Goal: Information Seeking & Learning: Learn about a topic

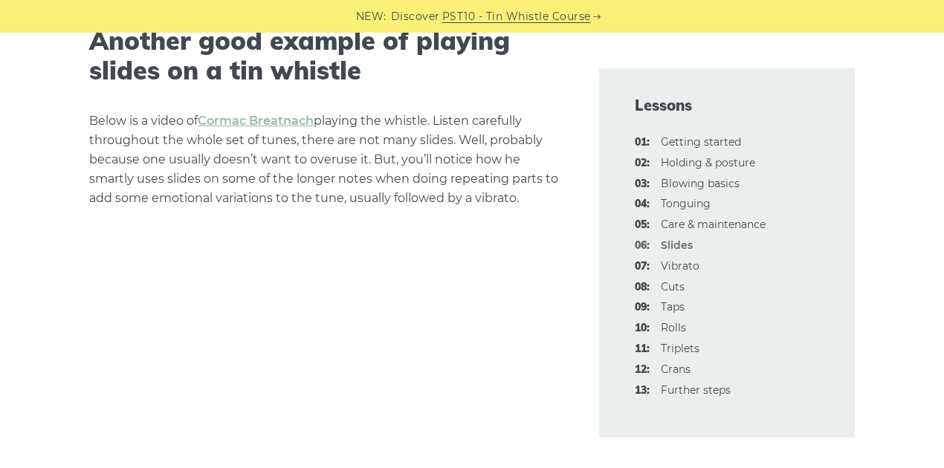
scroll to position [3071, 0]
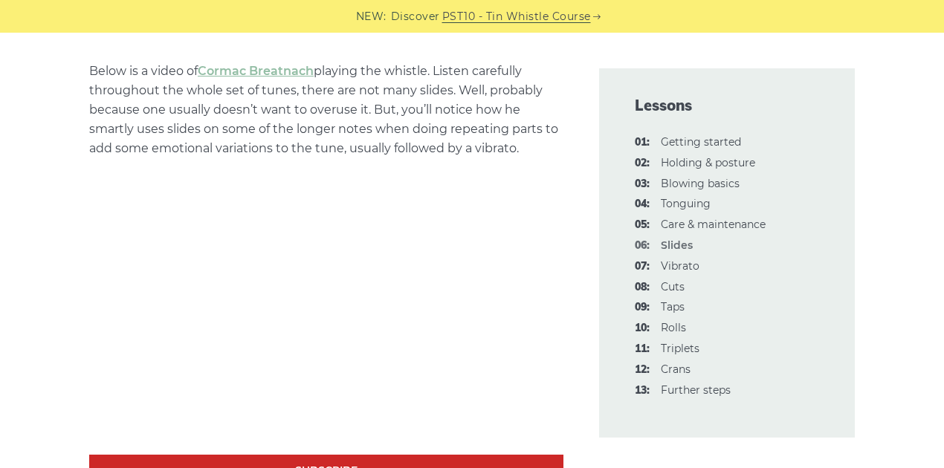
drag, startPoint x: 412, startPoint y: 159, endPoint x: 388, endPoint y: 149, distance: 25.9
click at [388, 149] on p "Below is a video of Cormac Breatnach playing the whistle. Listen carefully thro…" at bounding box center [326, 110] width 474 height 97
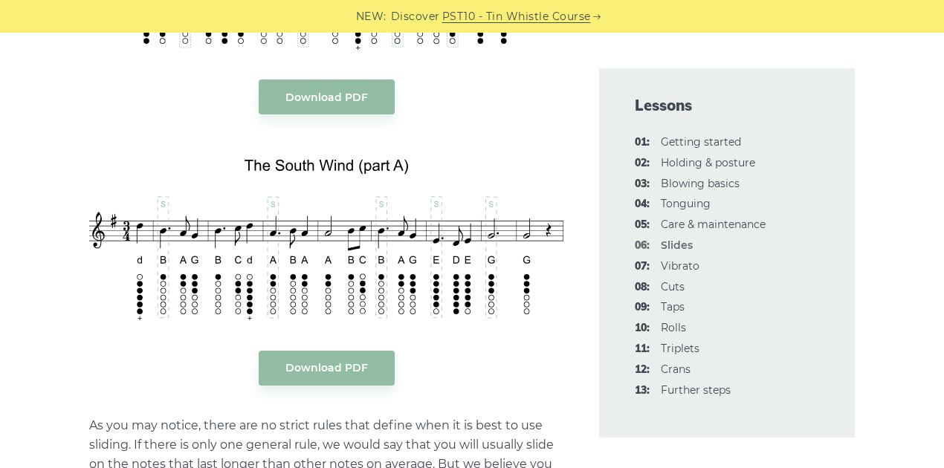
scroll to position [1932, 0]
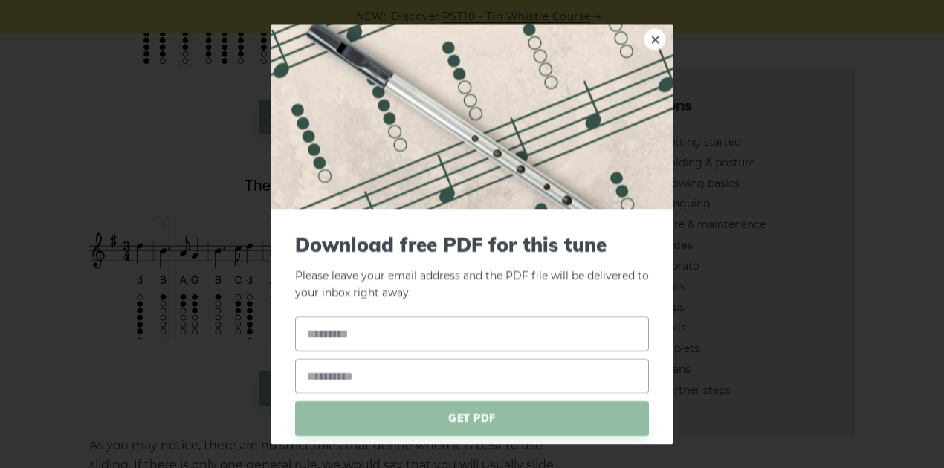
drag, startPoint x: 466, startPoint y: 283, endPoint x: 458, endPoint y: 187, distance: 96.2
click at [646, 37] on link "×" at bounding box center [654, 39] width 22 height 22
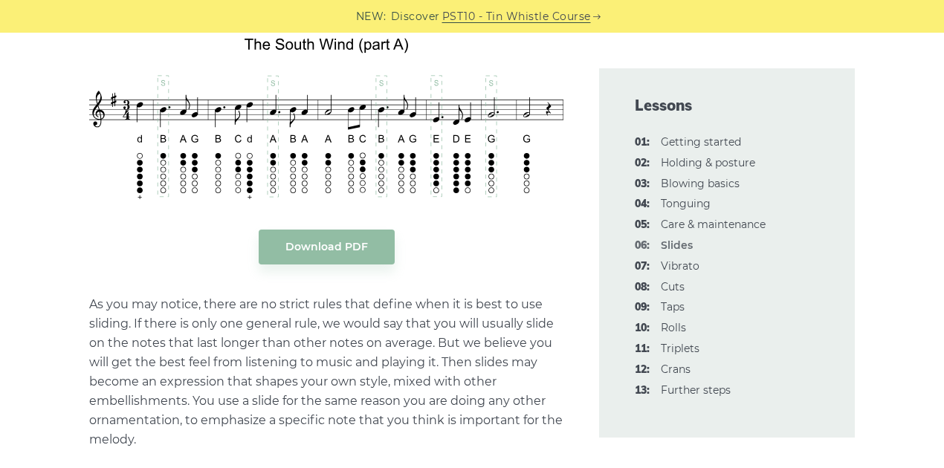
scroll to position [2129, 0]
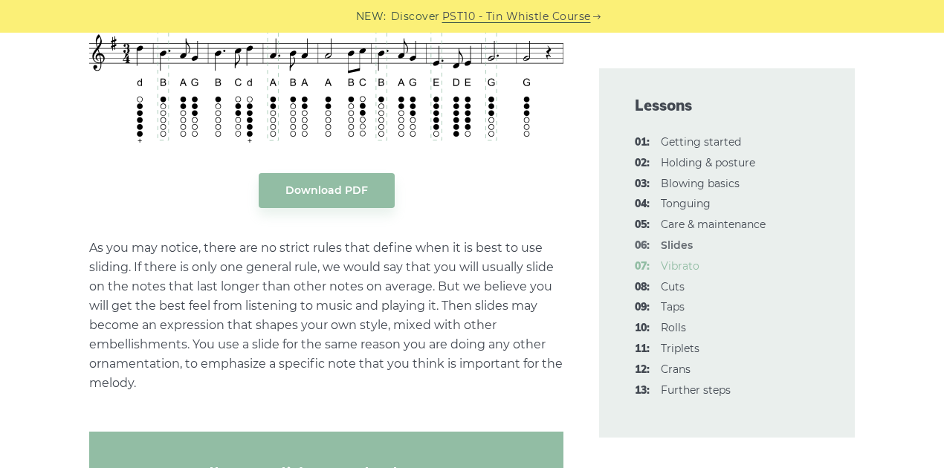
click at [694, 263] on link "07: Vibrato" at bounding box center [679, 265] width 39 height 13
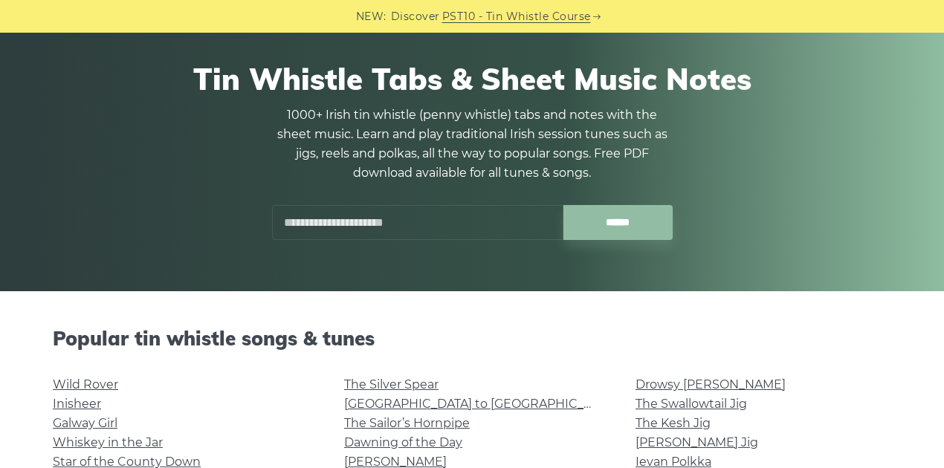
scroll to position [297, 0]
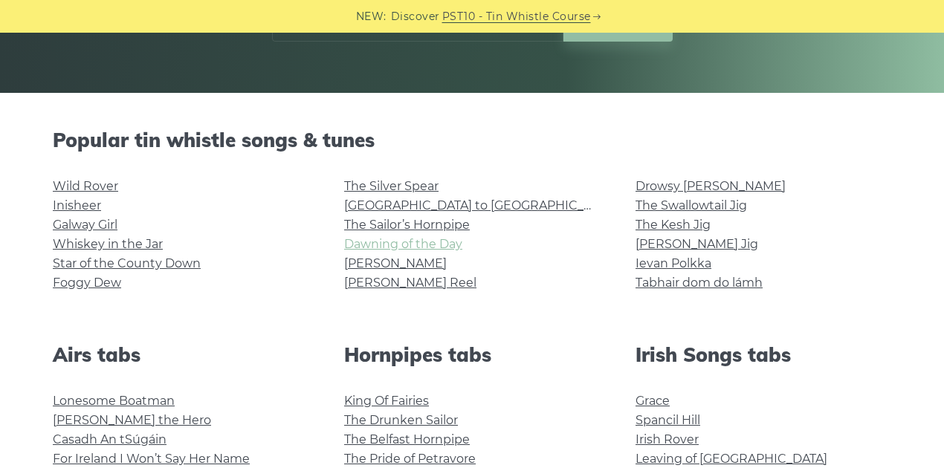
click at [420, 247] on link "Dawning of the Day" at bounding box center [403, 244] width 118 height 14
click at [700, 264] on link "Ievan Polkka" at bounding box center [673, 263] width 76 height 14
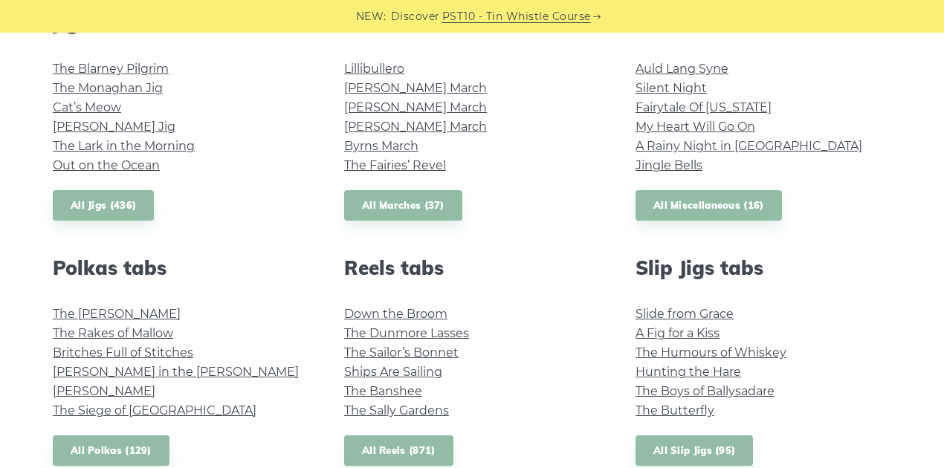
scroll to position [892, 0]
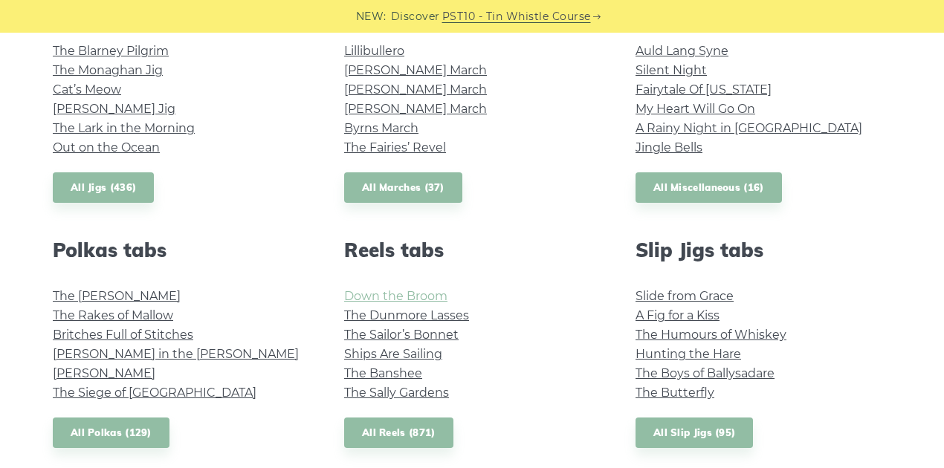
click at [381, 299] on link "Down the Broom" at bounding box center [395, 296] width 103 height 14
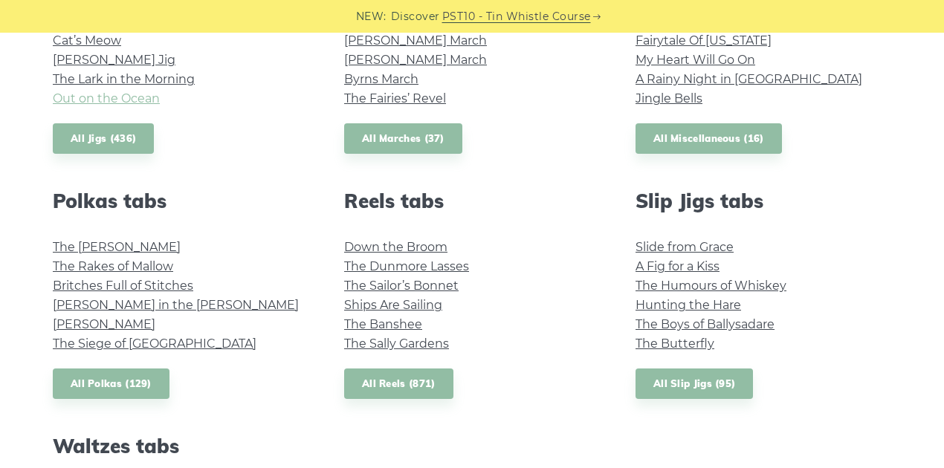
scroll to position [990, 0]
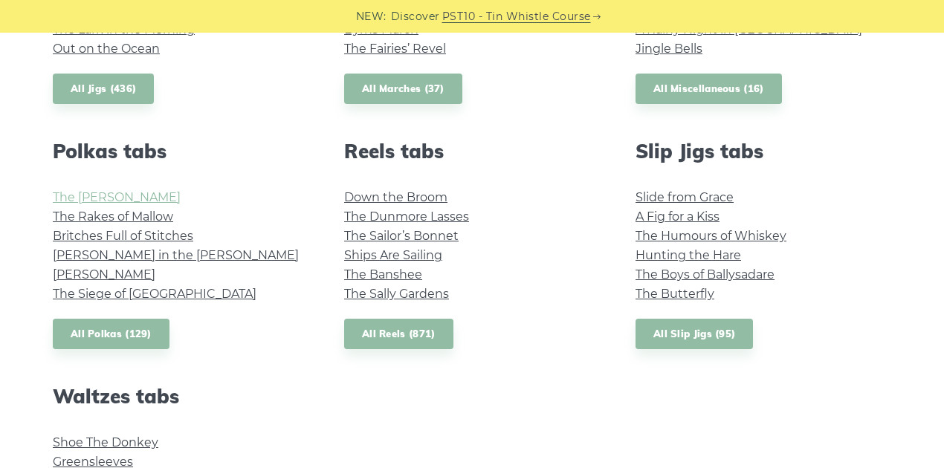
click at [113, 199] on link "The Kerry Polka" at bounding box center [117, 197] width 128 height 14
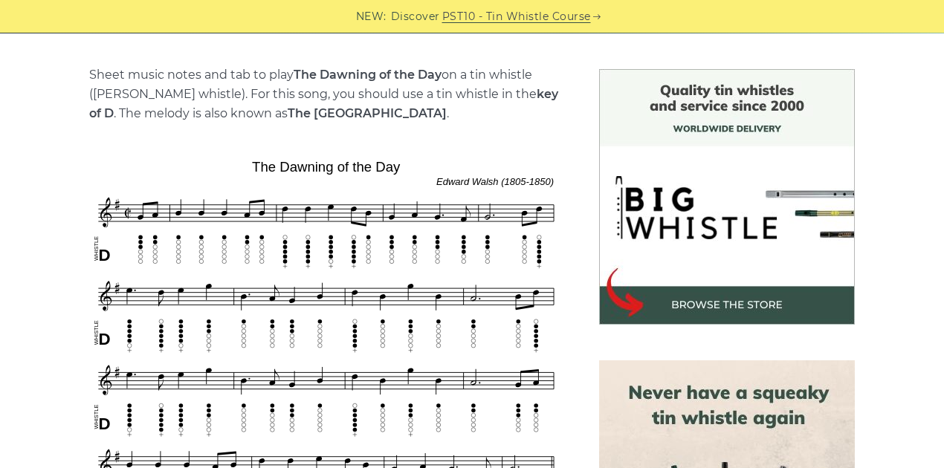
scroll to position [446, 0]
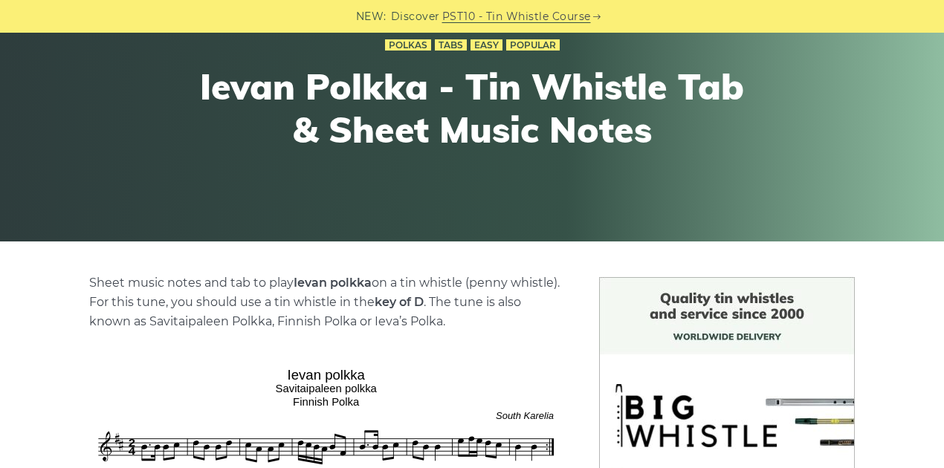
scroll to position [446, 0]
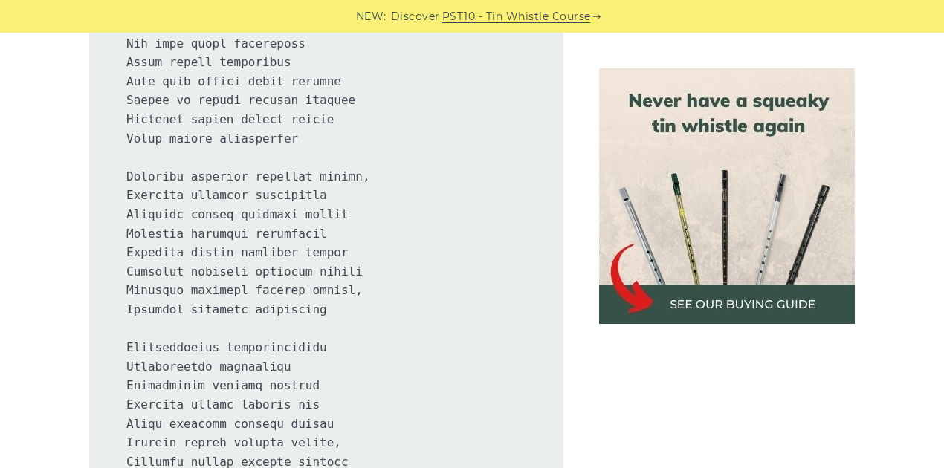
drag, startPoint x: 48, startPoint y: 230, endPoint x: 30, endPoint y: 0, distance: 230.9
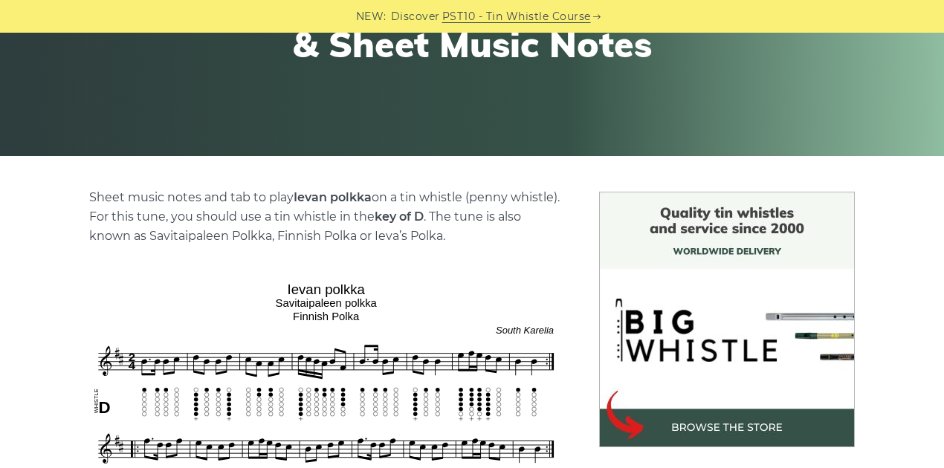
scroll to position [187, 0]
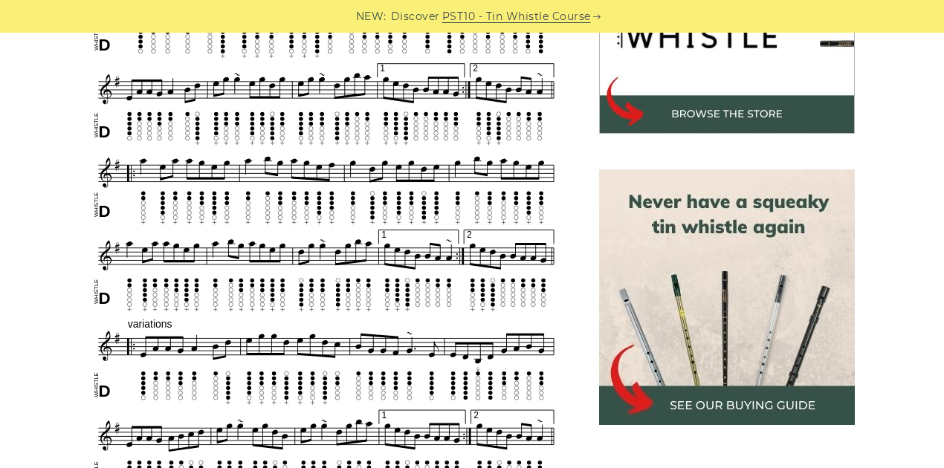
scroll to position [446, 0]
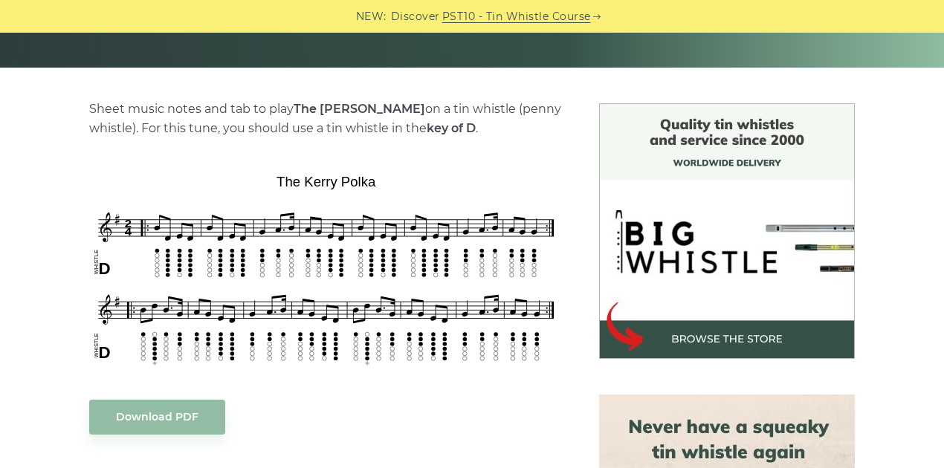
scroll to position [495, 0]
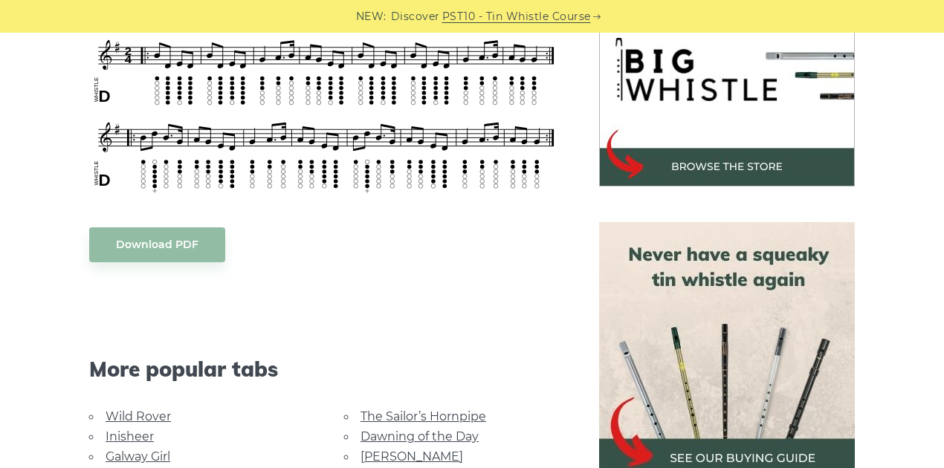
click at [140, 226] on div "Sheet music notes and tab to play The Kerry Polka on a tin whistle (penny whist…" at bounding box center [326, 340] width 474 height 827
drag, startPoint x: 416, startPoint y: 300, endPoint x: 345, endPoint y: 325, distance: 75.0
click at [345, 325] on div "More popular tabs" at bounding box center [326, 349] width 510 height 114
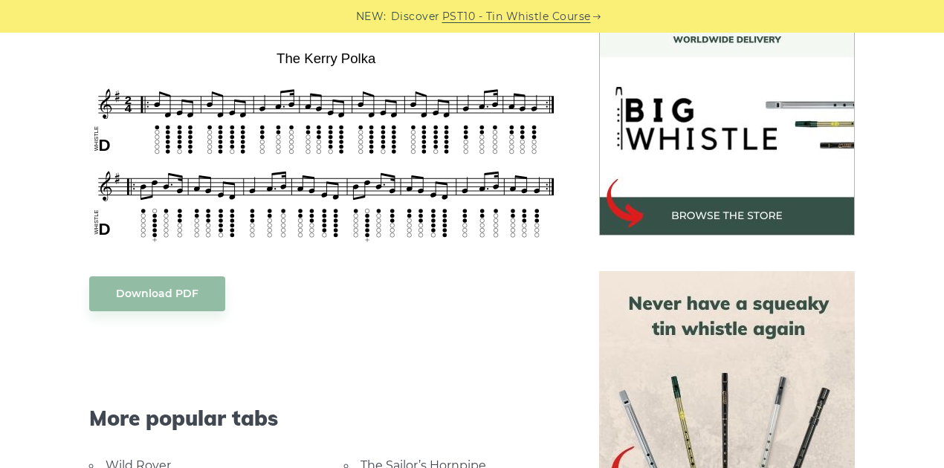
scroll to position [743, 0]
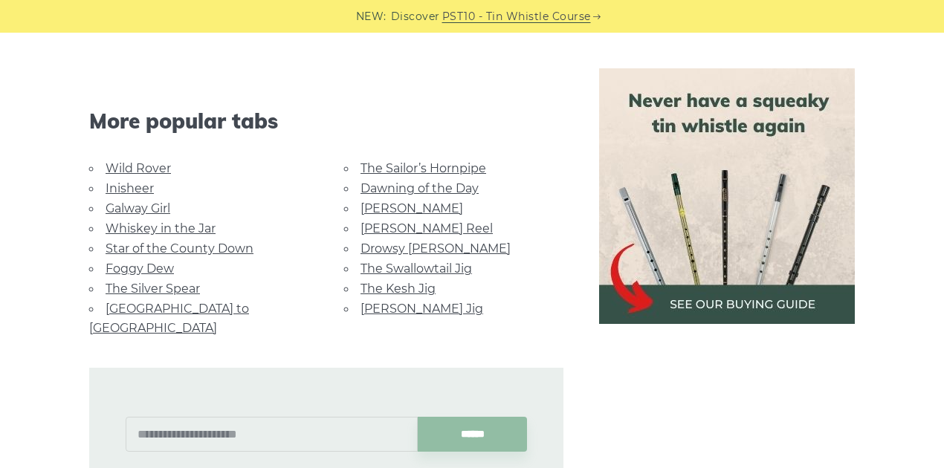
click at [140, 208] on link "Galway Girl" at bounding box center [137, 208] width 65 height 14
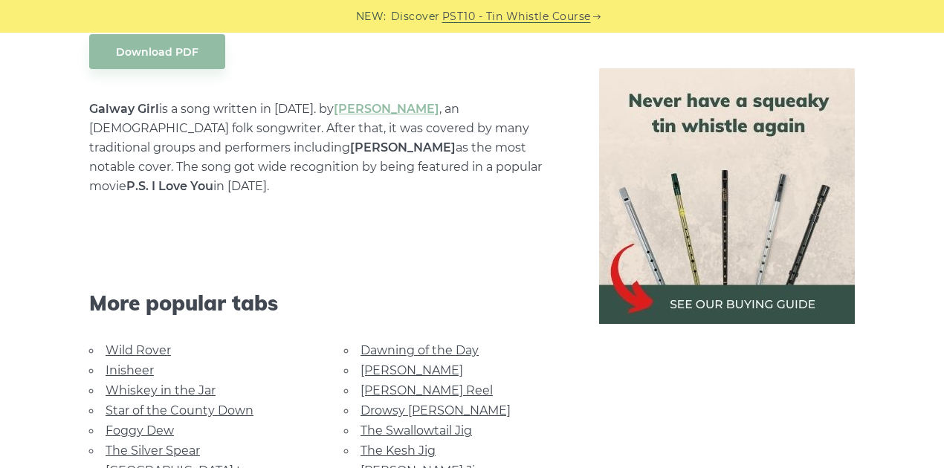
scroll to position [941, 0]
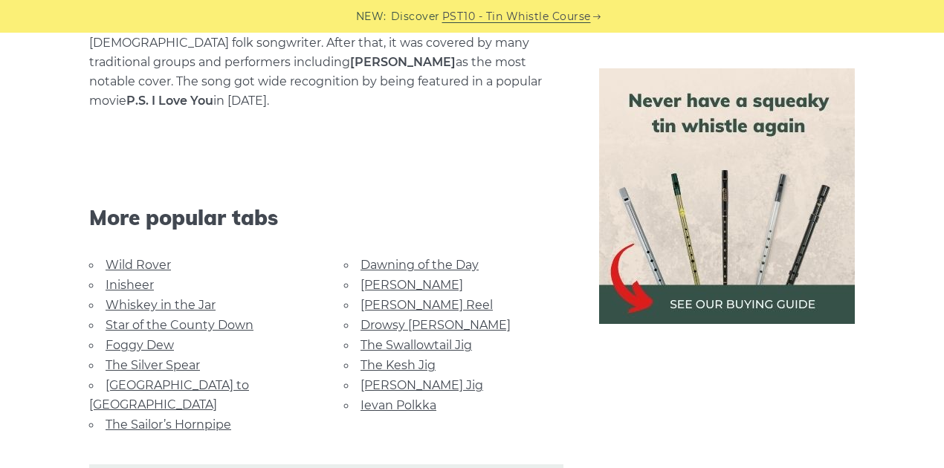
click at [180, 298] on link "Whiskey in the Jar" at bounding box center [160, 305] width 110 height 14
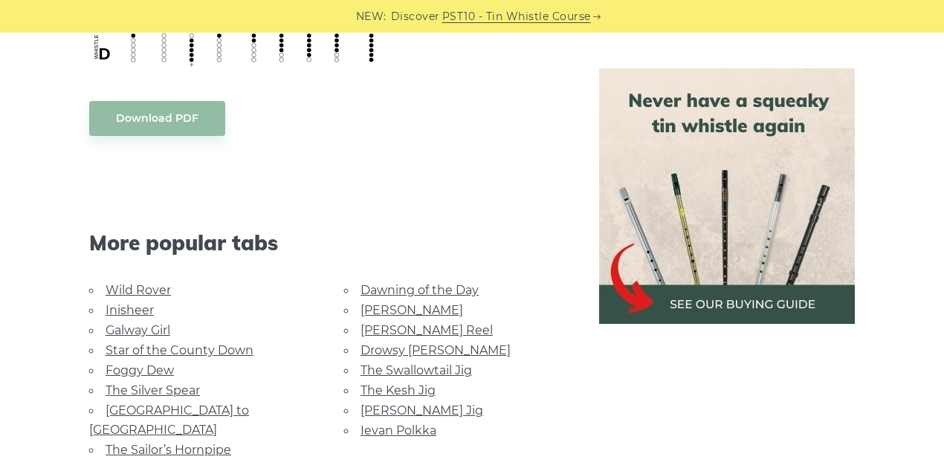
scroll to position [941, 0]
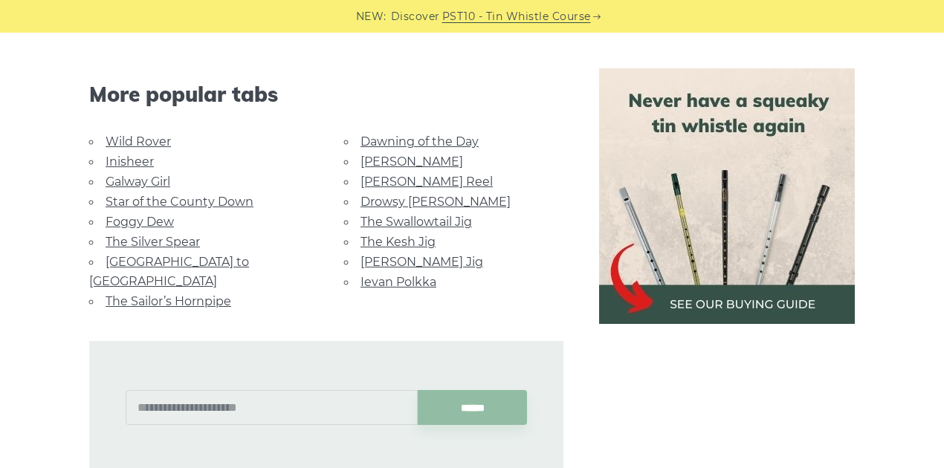
click at [166, 199] on link "Star of the County Down" at bounding box center [179, 202] width 148 height 14
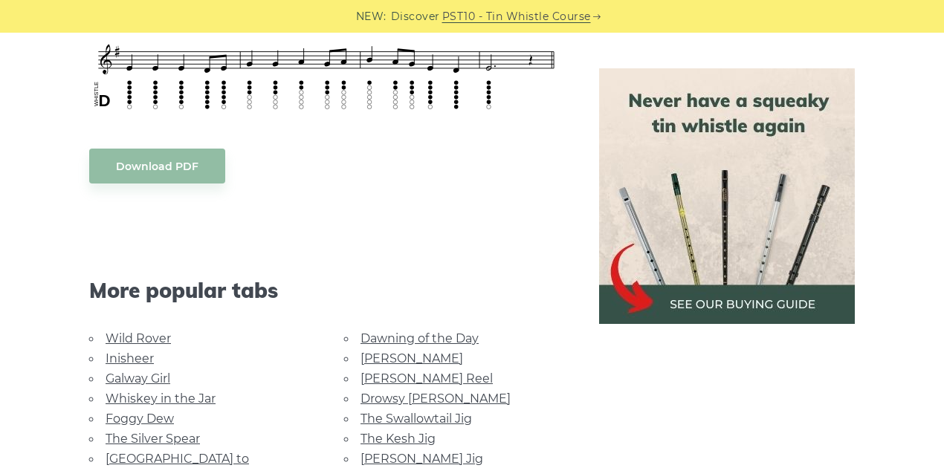
scroll to position [792, 0]
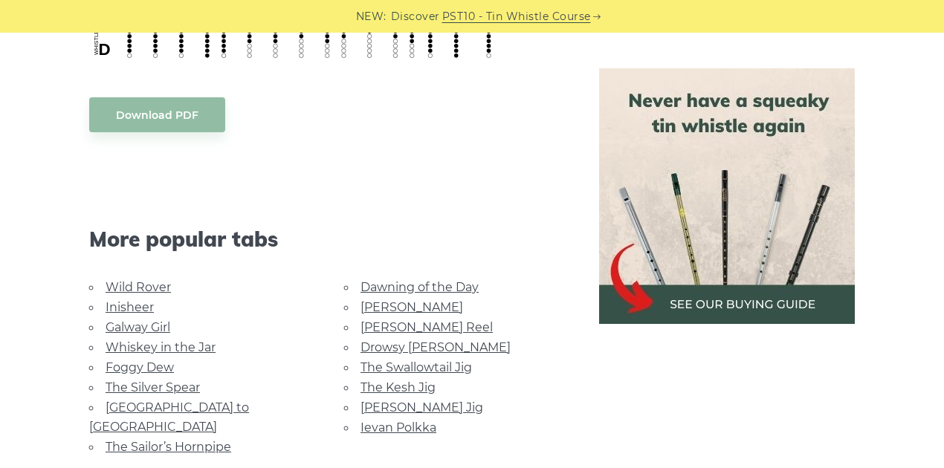
click at [380, 364] on link "The Swallowtail Jig" at bounding box center [415, 367] width 111 height 14
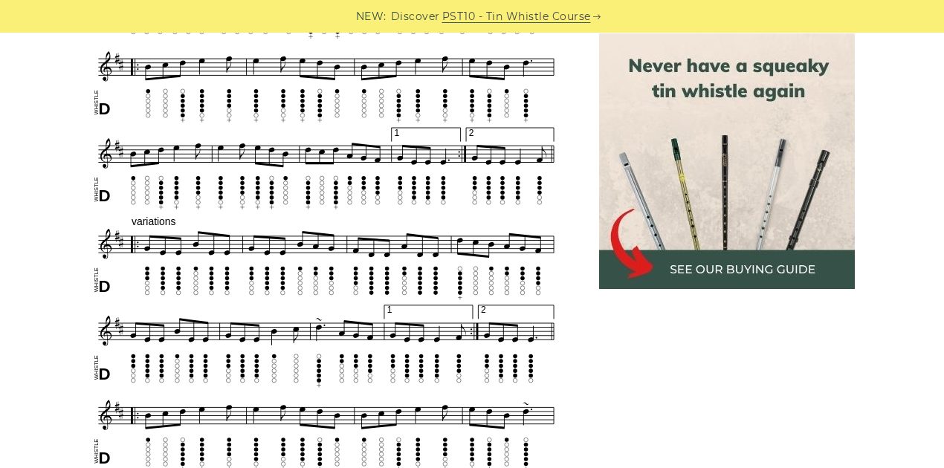
scroll to position [743, 0]
